Goal: Task Accomplishment & Management: Manage account settings

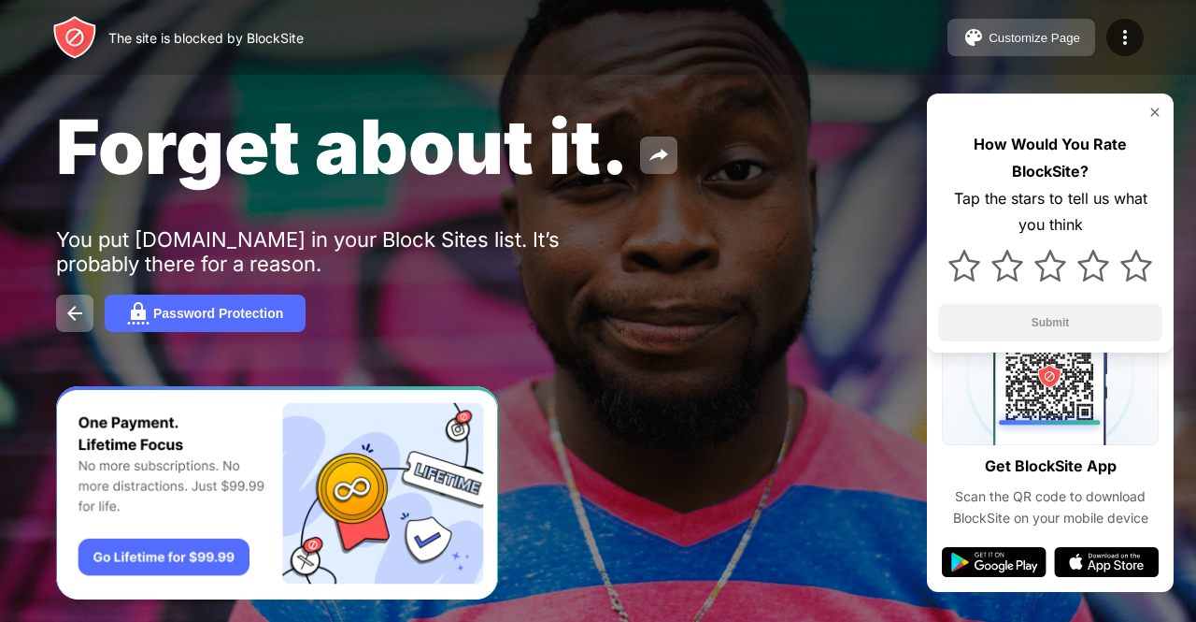
click at [1062, 27] on button "Customize Page" at bounding box center [1022, 37] width 148 height 37
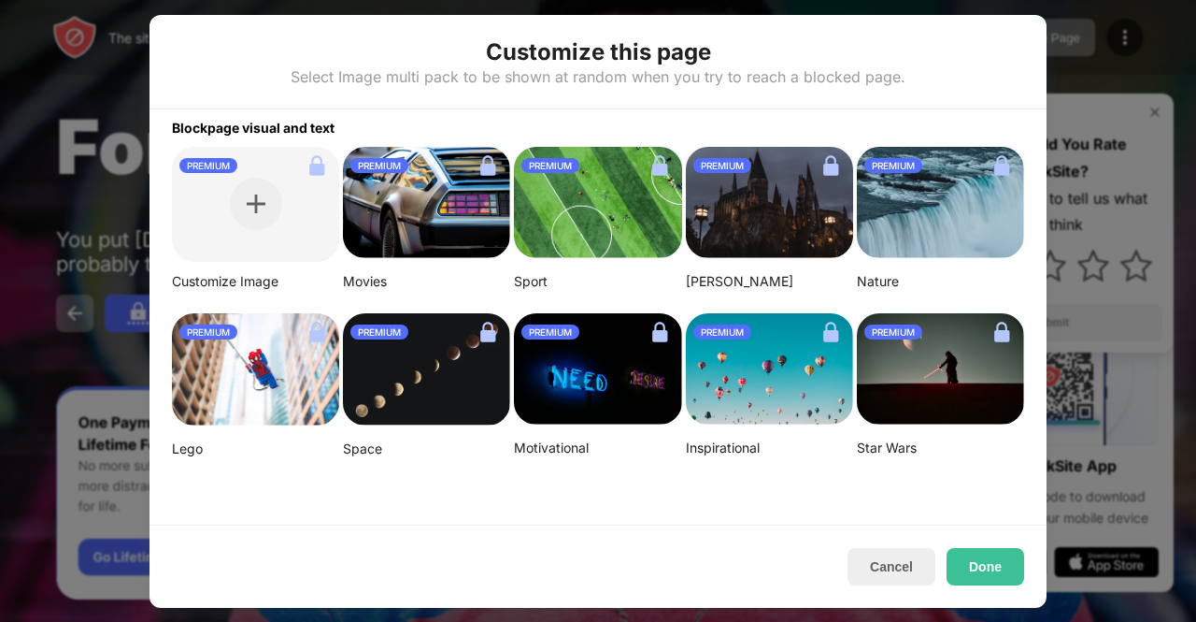
click at [1118, 90] on div at bounding box center [598, 311] width 1196 height 622
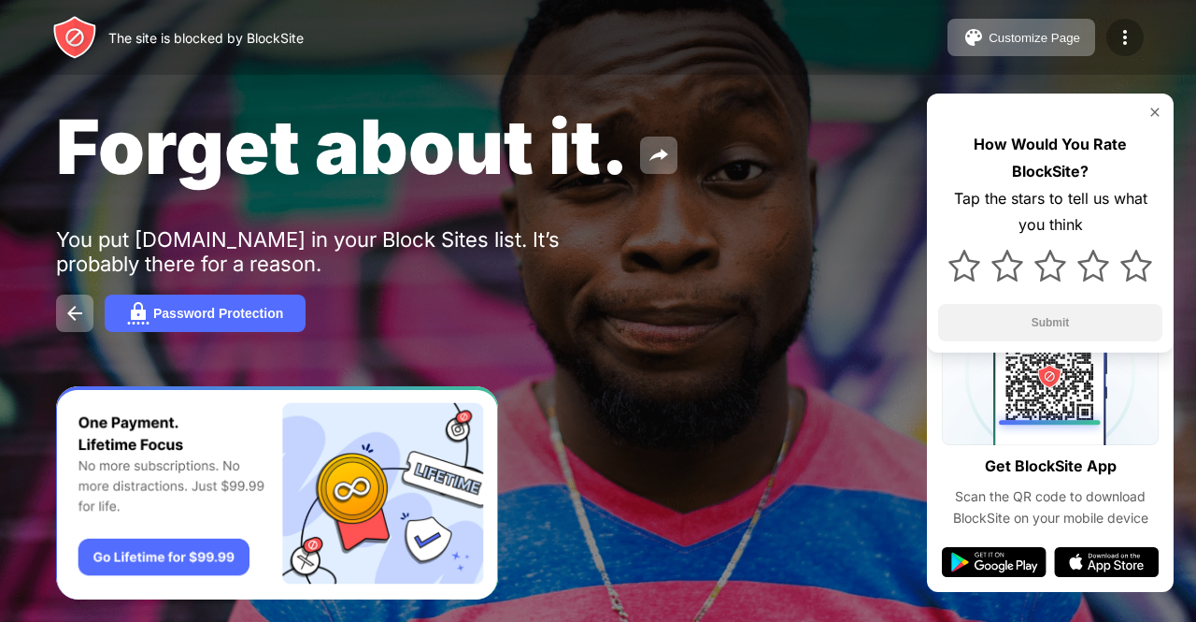
click at [1127, 50] on div at bounding box center [1125, 37] width 37 height 37
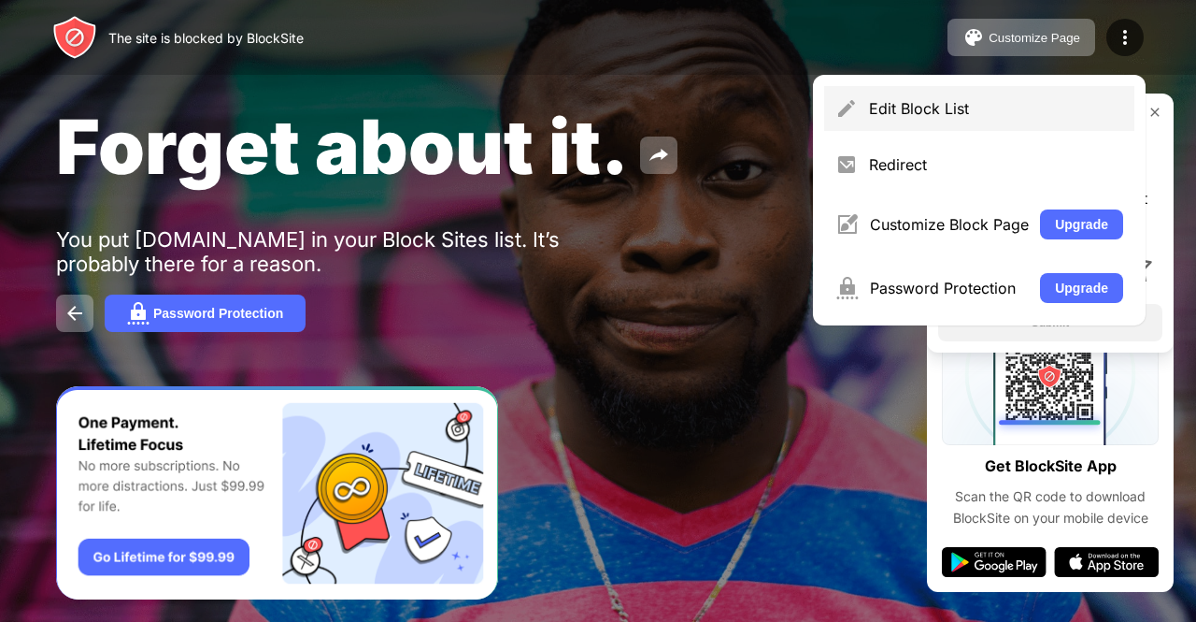
click at [922, 98] on div "Edit Block List" at bounding box center [979, 108] width 310 height 45
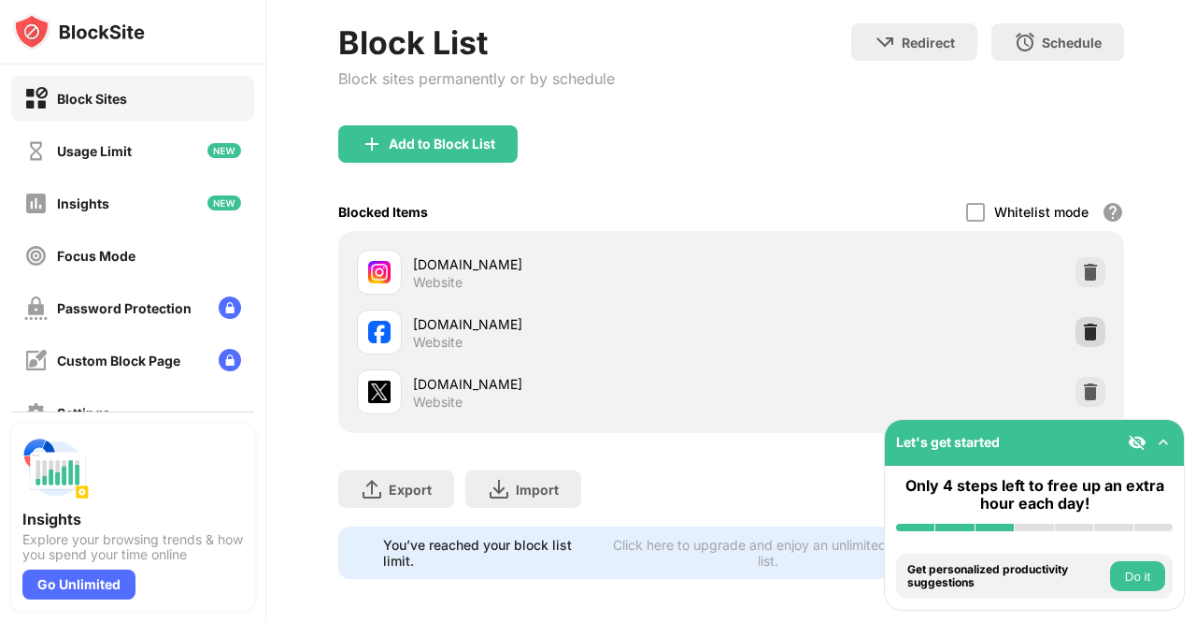
click at [1081, 337] on img at bounding box center [1090, 331] width 19 height 19
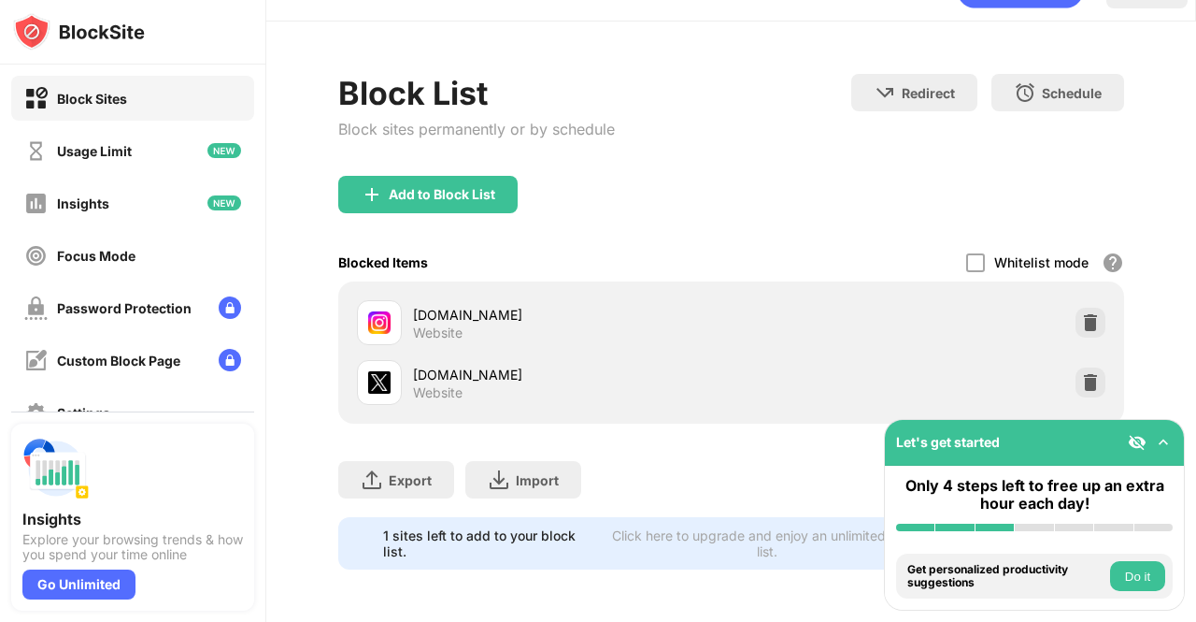
scroll to position [56, 0]
click at [1081, 373] on img at bounding box center [1090, 382] width 19 height 19
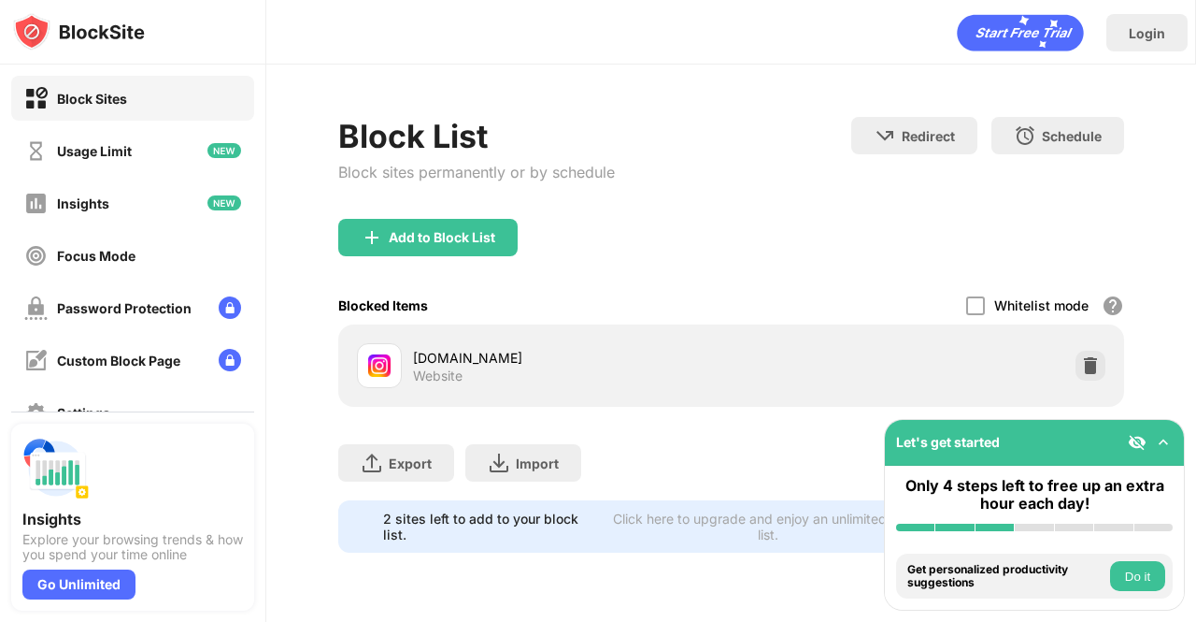
scroll to position [0, 0]
click at [1101, 369] on div at bounding box center [1091, 365] width 30 height 30
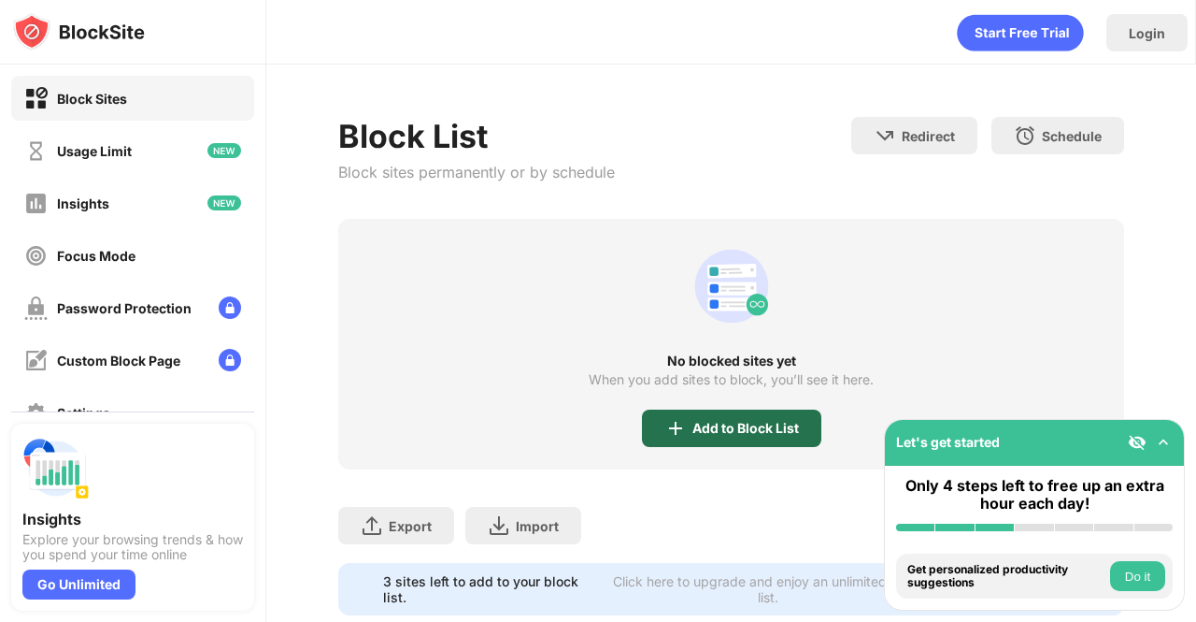
click at [787, 425] on div "Add to Block List" at bounding box center [746, 428] width 107 height 15
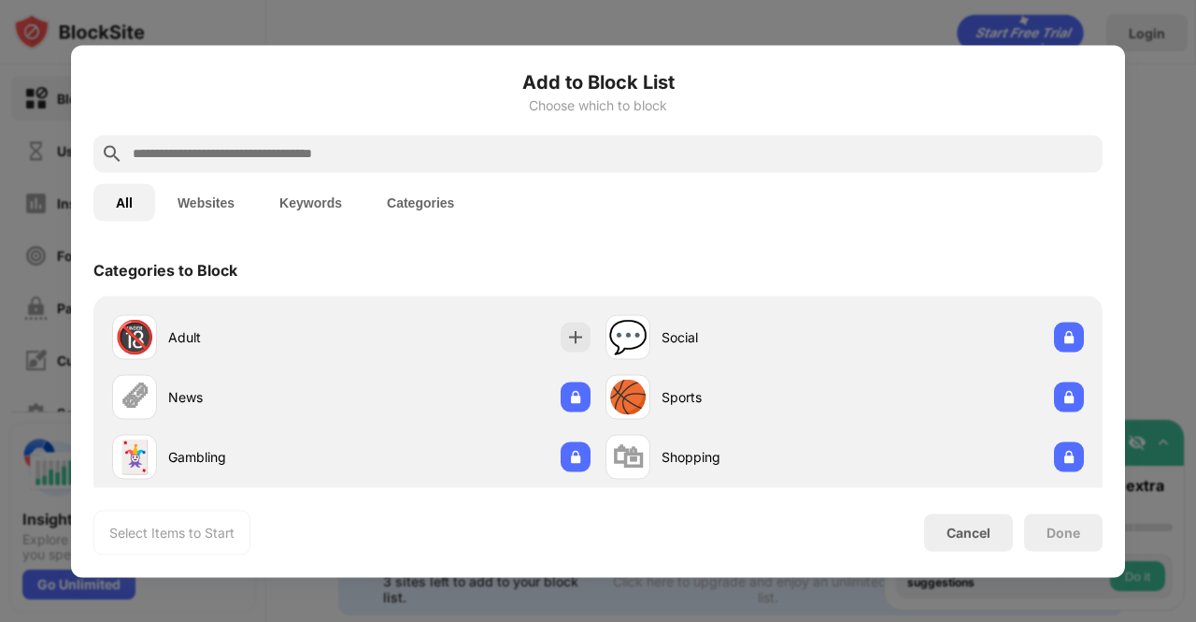
click at [222, 189] on button "Websites" at bounding box center [206, 201] width 102 height 37
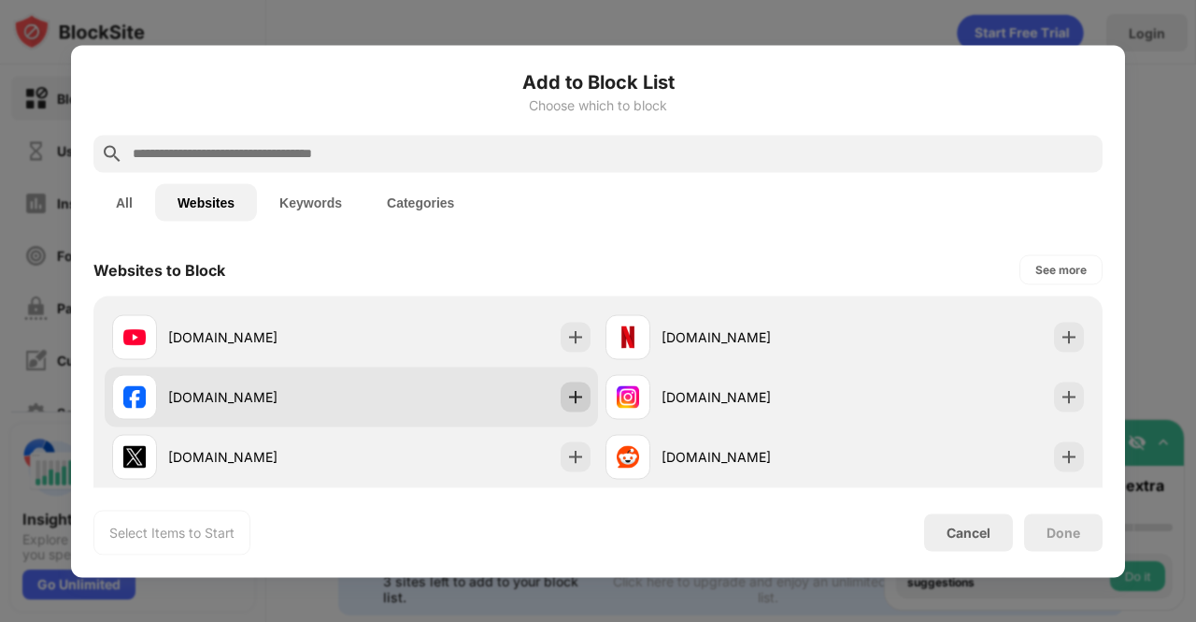
click at [570, 396] on img at bounding box center [575, 396] width 19 height 19
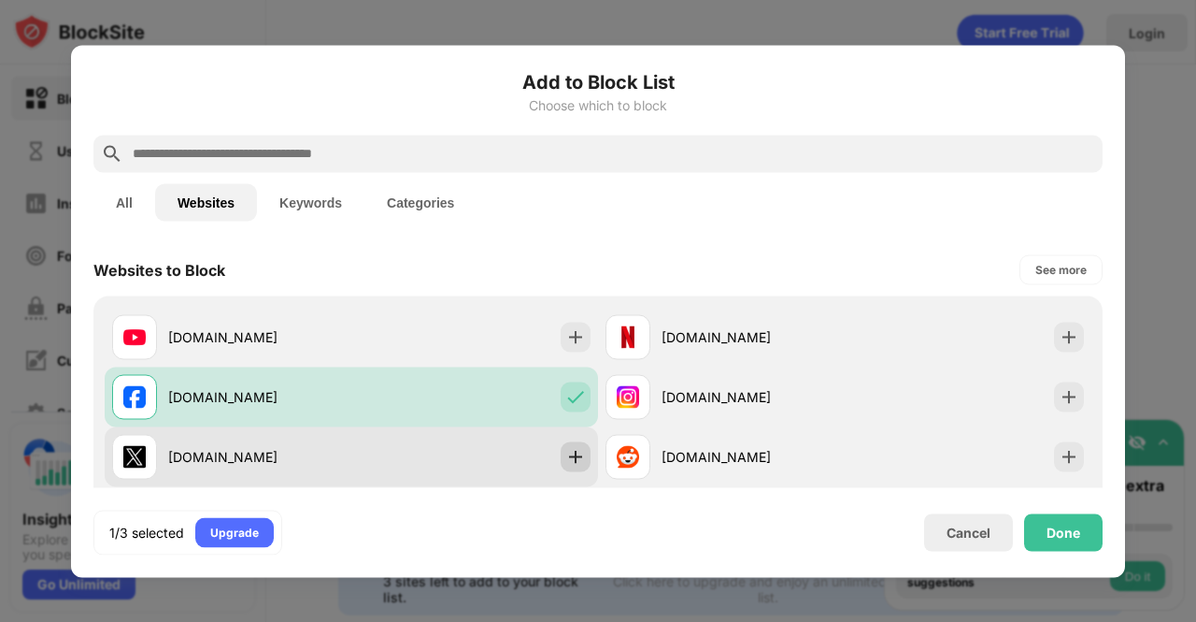
click at [570, 454] on img at bounding box center [575, 456] width 19 height 19
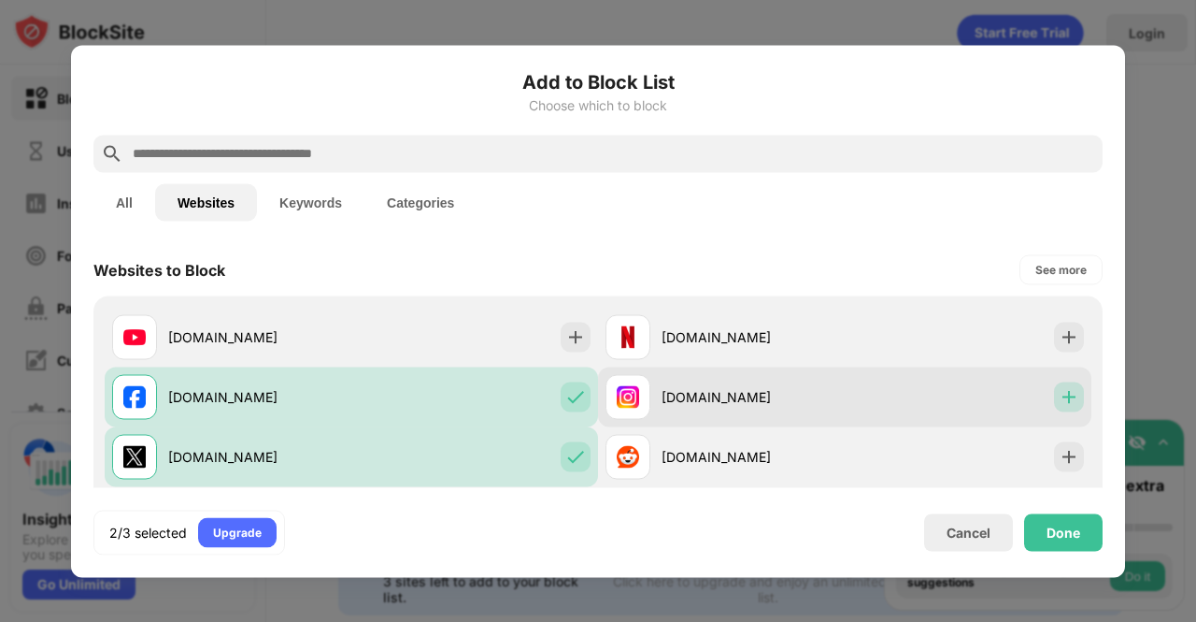
click at [1054, 385] on div at bounding box center [1069, 396] width 30 height 30
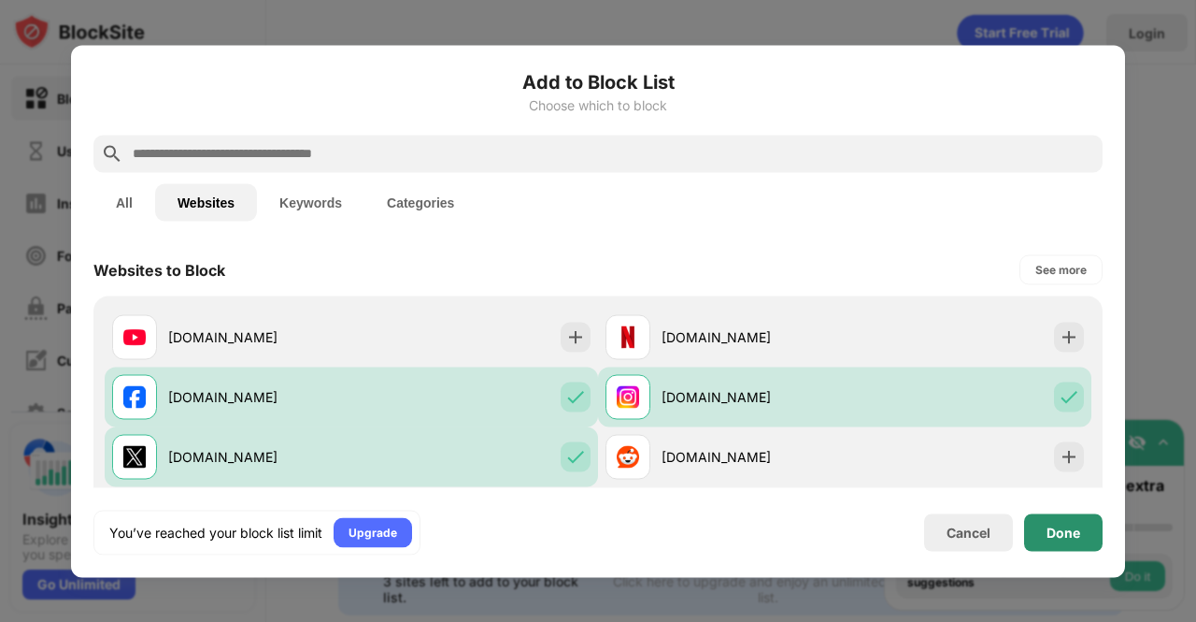
click at [1073, 532] on div "Done" at bounding box center [1064, 531] width 34 height 15
